Goal: Information Seeking & Learning: Find specific fact

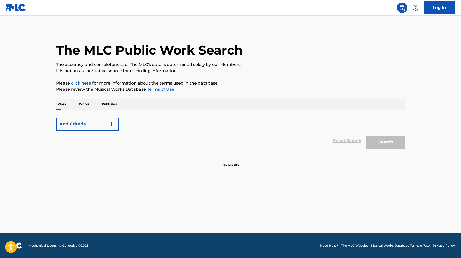
click at [64, 104] on p "Work" at bounding box center [62, 104] width 12 height 11
click at [75, 125] on button "Add Criteria" at bounding box center [87, 124] width 63 height 13
click at [93, 123] on button "Add Criteria" at bounding box center [87, 124] width 63 height 13
click at [112, 123] on img "Search Form" at bounding box center [111, 124] width 6 height 6
click at [439, 2] on link "Log In" at bounding box center [439, 7] width 31 height 13
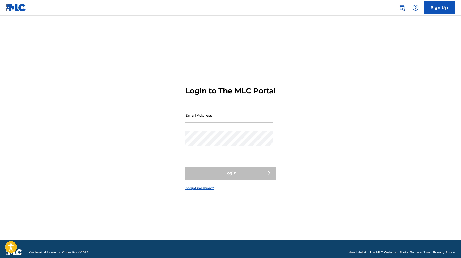
click at [234, 127] on div "Email Address" at bounding box center [229, 119] width 87 height 23
click at [234, 122] on input "Email Address" at bounding box center [229, 115] width 87 height 15
click at [242, 122] on input "raisaksham2001@gmail.com" at bounding box center [229, 115] width 87 height 15
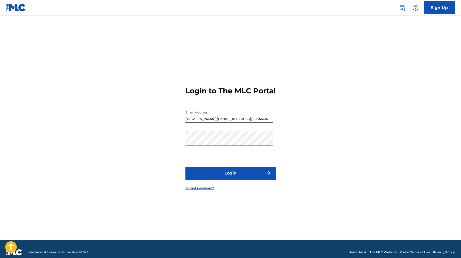
click at [229, 180] on button "Login" at bounding box center [231, 173] width 90 height 13
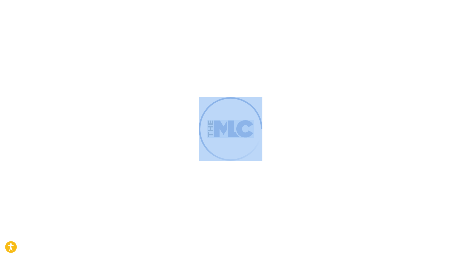
click at [229, 181] on div at bounding box center [230, 129] width 461 height 258
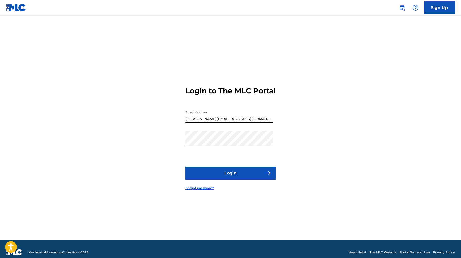
click at [239, 122] on input "[PERSON_NAME][EMAIL_ADDRESS][DOMAIN_NAME]" at bounding box center [229, 115] width 87 height 15
type input "[PERSON_NAME][EMAIL_ADDRESS][DOMAIN_NAME]"
click at [235, 176] on button "Login" at bounding box center [231, 173] width 90 height 13
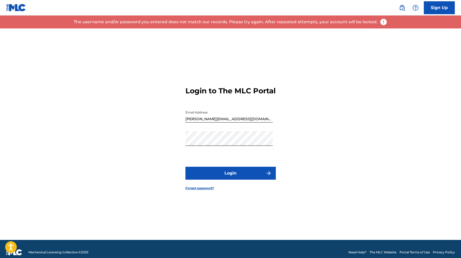
click at [208, 190] on link "Forgot password?" at bounding box center [200, 188] width 29 height 5
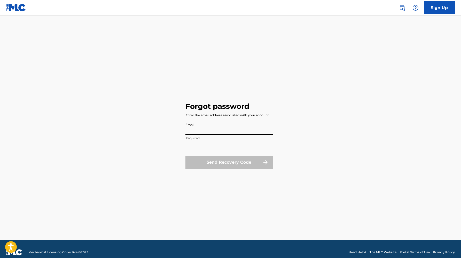
click at [240, 127] on input "Email" at bounding box center [229, 127] width 87 height 15
type input "[PERSON_NAME][EMAIL_ADDRESS][DOMAIN_NAME]"
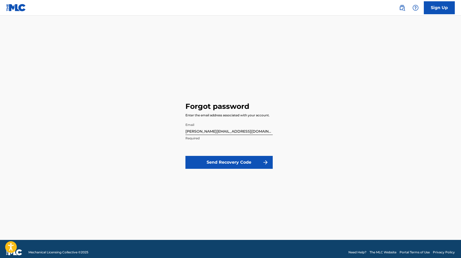
click at [245, 164] on button "Send Recovery Code" at bounding box center [229, 162] width 87 height 13
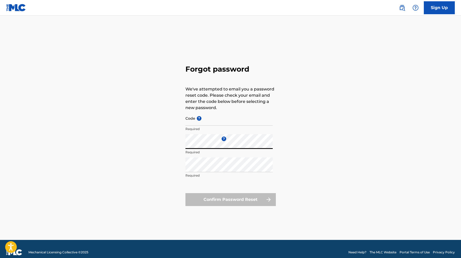
click at [253, 124] on input "Code ?" at bounding box center [229, 118] width 87 height 15
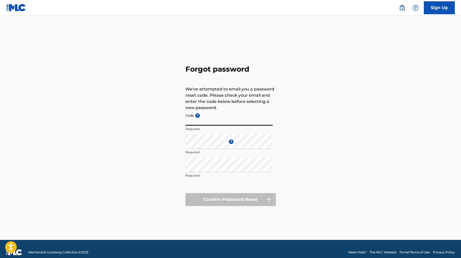
paste input "WAITING FOR [PERSON_NAME] (30 SECOND EDIT)"
type input "WAITING FOR [PERSON_NAME] (30 SECOND EDIT)"
paste input "FP_21139a8dc19ed2f3ce81536b6429"
type input "FP_21139a8dc19ed2f3ce81536b6429"
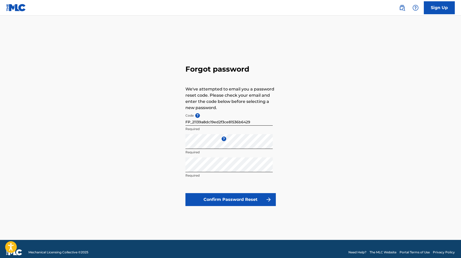
click at [291, 139] on div "Forgot password We've attempted to email you a password reset code. Please chec…" at bounding box center [231, 133] width 362 height 211
click at [255, 199] on button "Confirm Password Reset" at bounding box center [231, 199] width 90 height 13
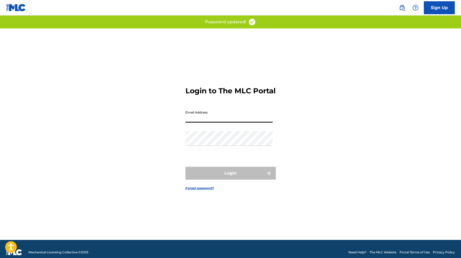
click at [246, 122] on input "Email Address" at bounding box center [229, 115] width 87 height 15
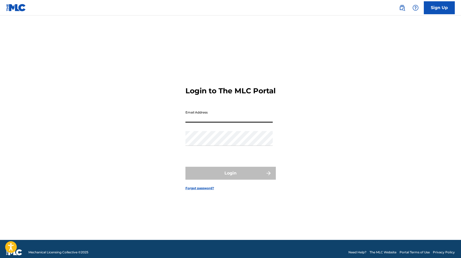
click at [244, 122] on input "Email Address" at bounding box center [229, 115] width 87 height 15
type input "[PERSON_NAME][EMAIL_ADDRESS][DOMAIN_NAME]"
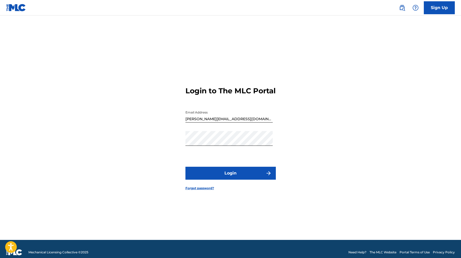
click at [251, 179] on button "Login" at bounding box center [231, 173] width 90 height 13
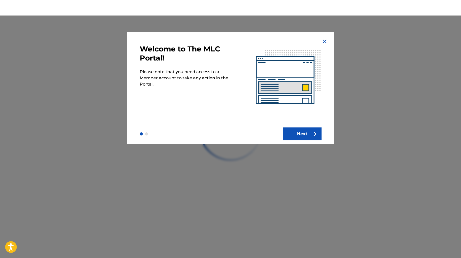
click at [323, 39] on img at bounding box center [325, 41] width 6 height 6
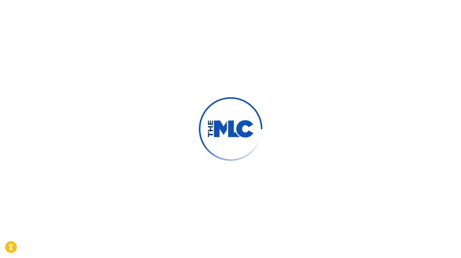
click at [189, 41] on div at bounding box center [230, 129] width 461 height 258
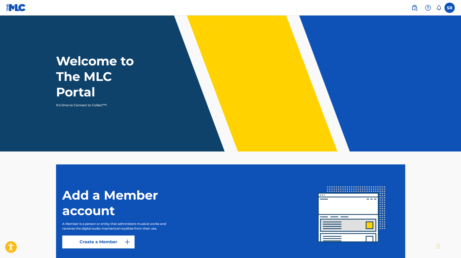
click at [414, 11] on link at bounding box center [415, 8] width 10 height 10
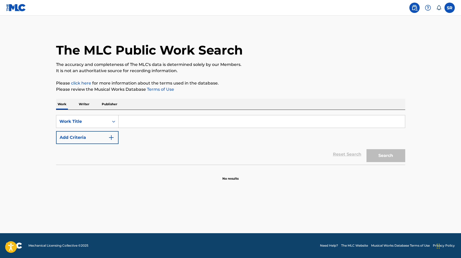
click at [234, 121] on input "Search Form" at bounding box center [262, 121] width 287 height 12
paste input "WAITING FOR [PERSON_NAME] (30 SECOND EDIT)"
type input "WAITING FOR [PERSON_NAME] (30 SECOND EDIT)"
click at [367, 149] on button "Search" at bounding box center [386, 155] width 39 height 13
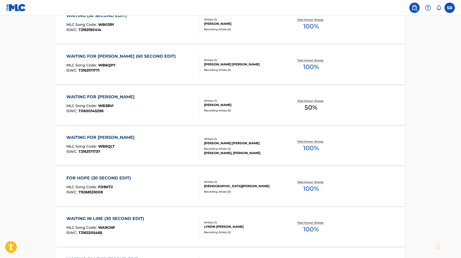
scroll to position [211, 0]
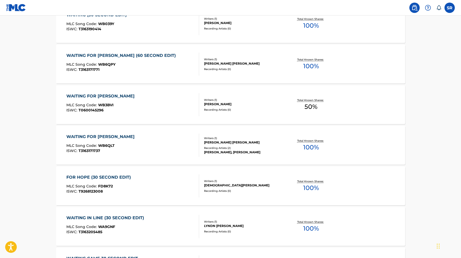
click at [282, 147] on div "Recording Artists ( 2 )" at bounding box center [243, 148] width 78 height 4
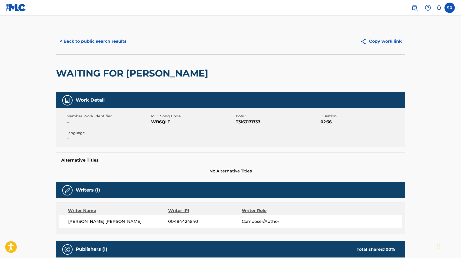
click at [95, 39] on button "< Back to public search results" at bounding box center [93, 41] width 74 height 13
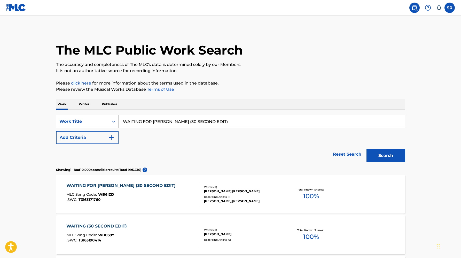
click at [146, 119] on input "WAITING FOR [PERSON_NAME] (30 SECOND EDIT)" at bounding box center [262, 121] width 287 height 12
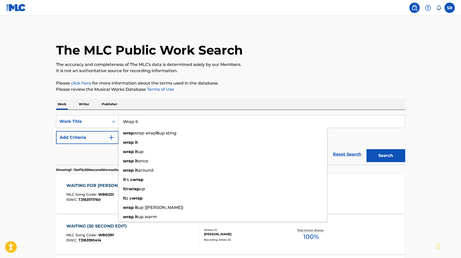
click at [157, 122] on input "Wrap it" at bounding box center [262, 121] width 287 height 12
paste input "Wrap It Up"
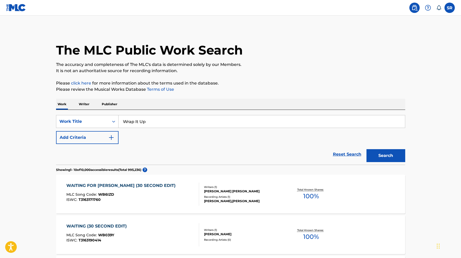
click at [97, 137] on button "Add Criteria" at bounding box center [87, 137] width 63 height 13
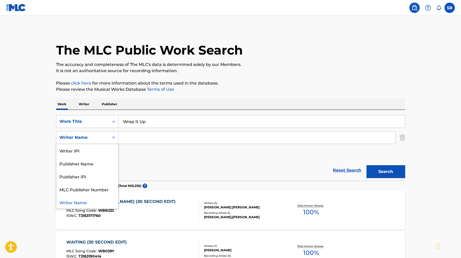
click at [100, 137] on div "Writer Name" at bounding box center [82, 137] width 47 height 6
click at [133, 137] on input "Search Form" at bounding box center [257, 137] width 277 height 12
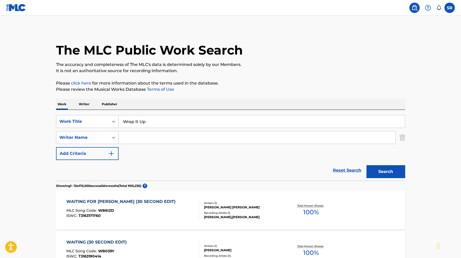
click at [379, 176] on button "Search" at bounding box center [386, 171] width 39 height 13
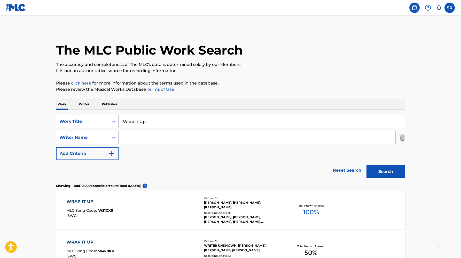
click at [401, 137] on img "Search Form" at bounding box center [403, 137] width 6 height 13
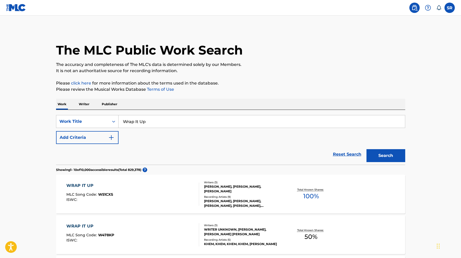
click at [374, 158] on button "Search" at bounding box center [386, 155] width 39 height 13
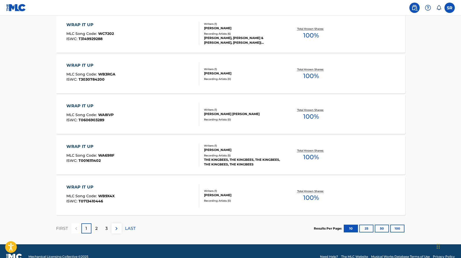
scroll to position [375, 0]
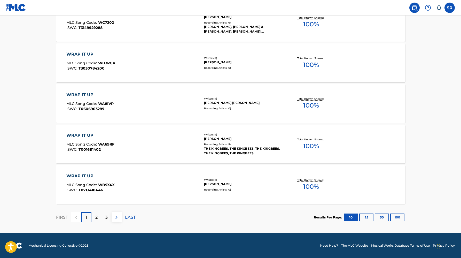
click at [363, 219] on button "25" at bounding box center [366, 217] width 14 height 8
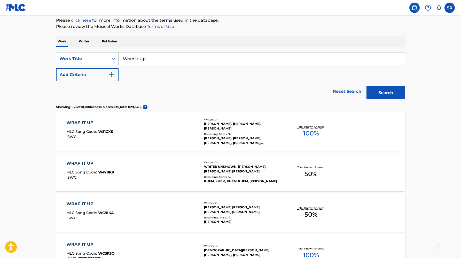
scroll to position [0, 0]
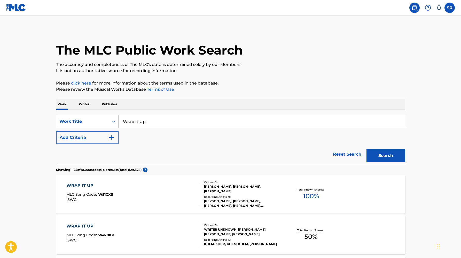
click at [157, 118] on input "Wrap It Up" at bounding box center [262, 121] width 287 height 12
paste input "(I'm Afraid) The Masquerade Is Over"
click at [385, 157] on button "Search" at bounding box center [386, 155] width 39 height 13
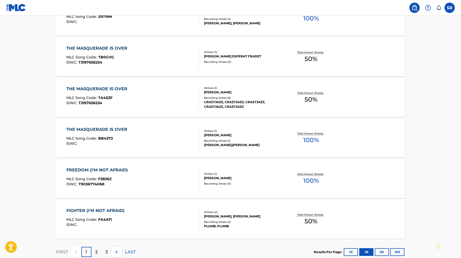
scroll to position [983, 0]
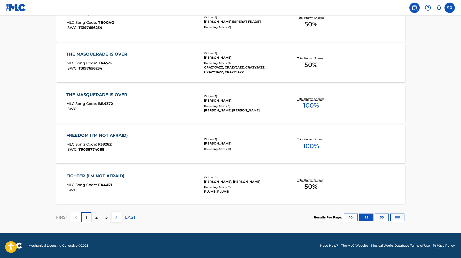
click at [345, 219] on button "10" at bounding box center [351, 217] width 14 height 8
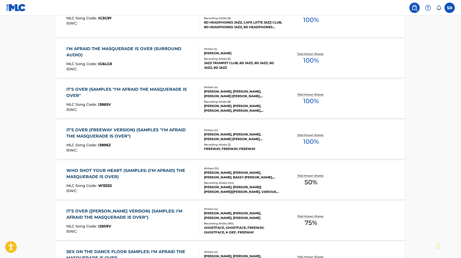
scroll to position [375, 0]
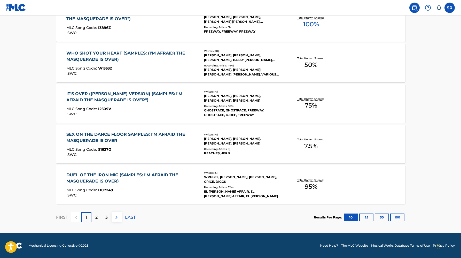
click at [96, 218] on p "2" at bounding box center [96, 217] width 2 height 6
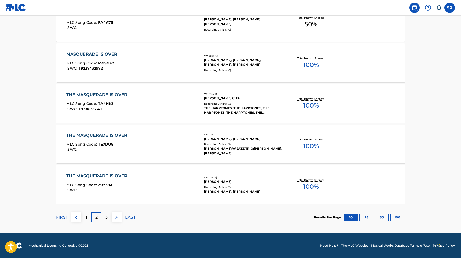
click at [106, 218] on p "3" at bounding box center [106, 217] width 2 height 6
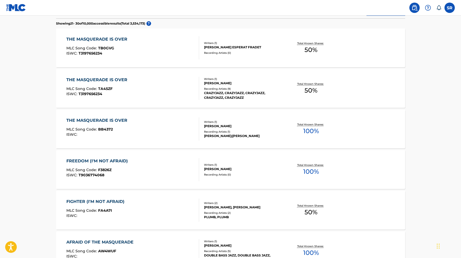
scroll to position [0, 0]
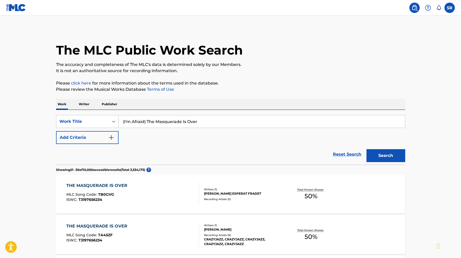
click at [177, 117] on input "(I'm Afraid) The Masquerade Is Over" at bounding box center [262, 121] width 287 height 12
paste input "Airplane Ticket Bus Ride, Can I Borrow Your Ca"
type input "Airplane Ticket Bus Ride, Can I Borrow Your Car"
click at [387, 157] on button "Search" at bounding box center [386, 155] width 39 height 13
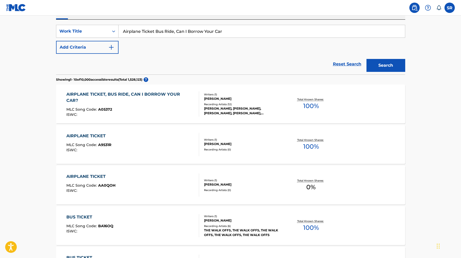
scroll to position [91, 0]
click at [151, 111] on div "AIRPLANE TICKET, BUS RIDE, CAN I BORROW YOUR CAR? MLC Song Code : A05372 ISWC :" at bounding box center [130, 103] width 128 height 25
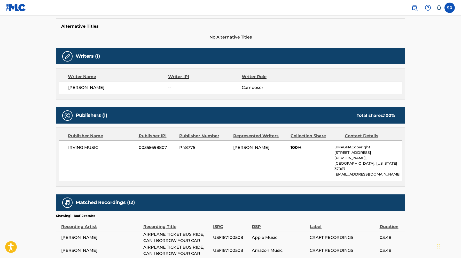
scroll to position [146, 0]
